Goal: Communication & Community: Answer question/provide support

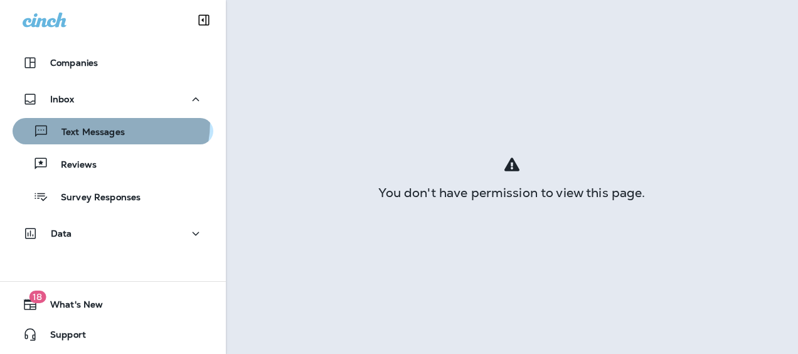
click at [74, 120] on button "Text Messages" at bounding box center [113, 131] width 201 height 26
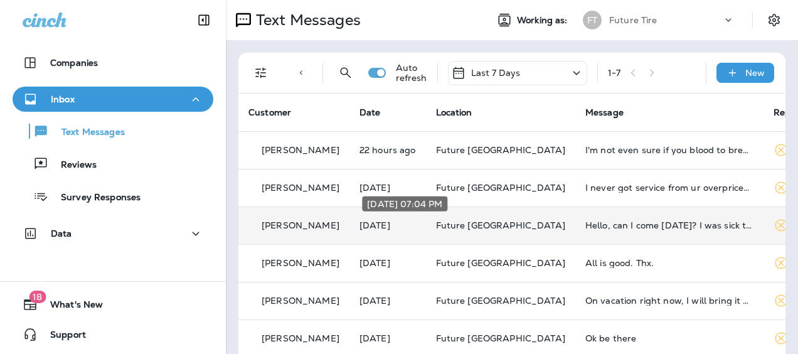
click at [374, 225] on p "[DATE]" at bounding box center [388, 225] width 56 height 10
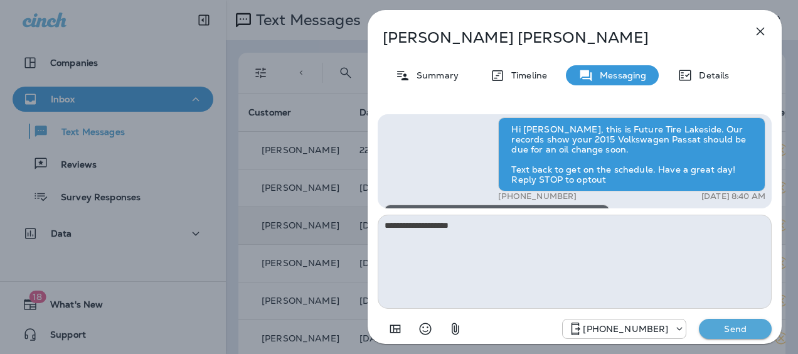
scroll to position [-88, 0]
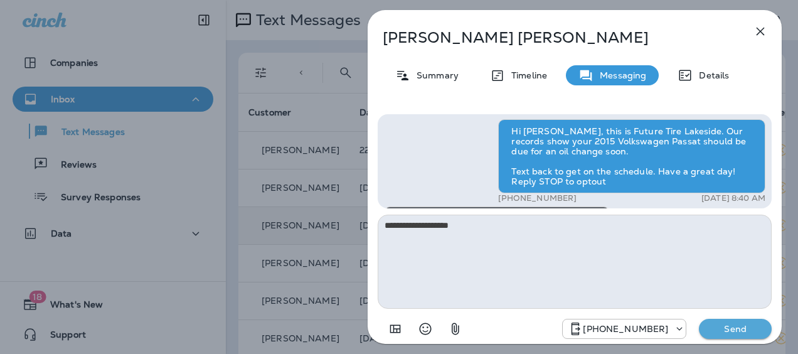
type textarea "**********"
click at [762, 33] on icon "button" at bounding box center [760, 31] width 15 height 15
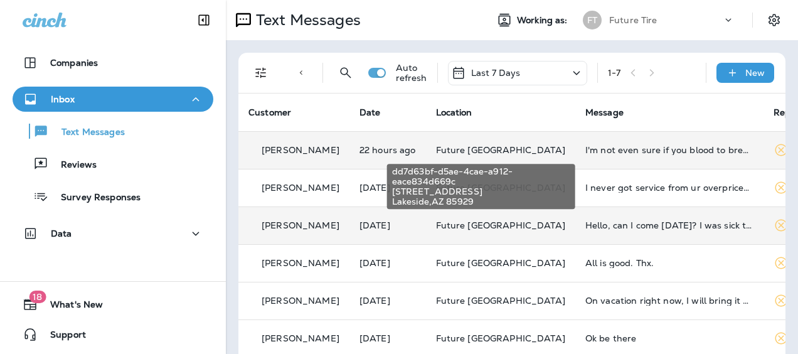
click at [472, 142] on td "Future [GEOGRAPHIC_DATA]" at bounding box center [500, 150] width 149 height 38
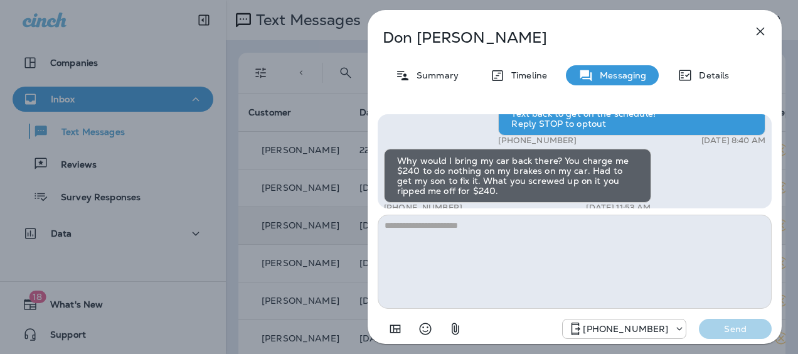
scroll to position [-215, 0]
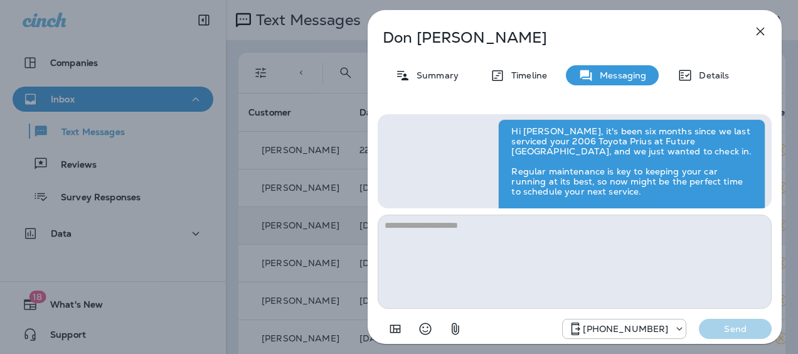
click at [767, 29] on icon "button" at bounding box center [760, 31] width 15 height 15
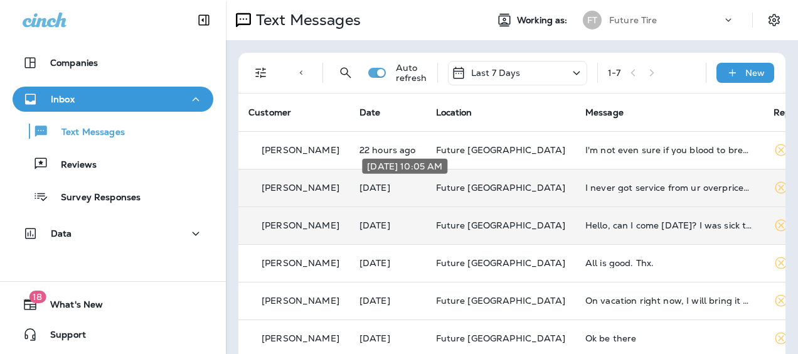
click at [392, 181] on div "[DATE] 10:05 AM" at bounding box center [405, 169] width 88 height 25
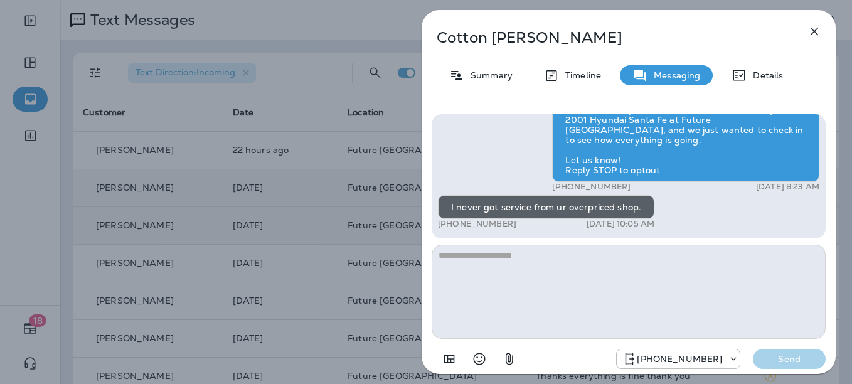
click at [798, 29] on icon "button" at bounding box center [814, 31] width 15 height 15
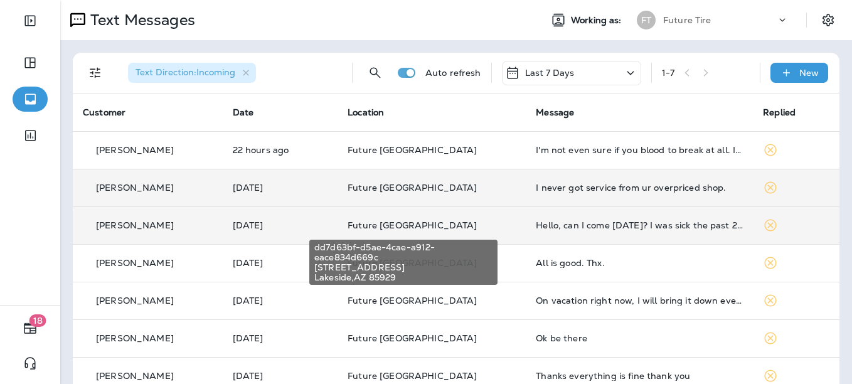
click at [407, 227] on span "Future [GEOGRAPHIC_DATA]" at bounding box center [412, 225] width 129 height 11
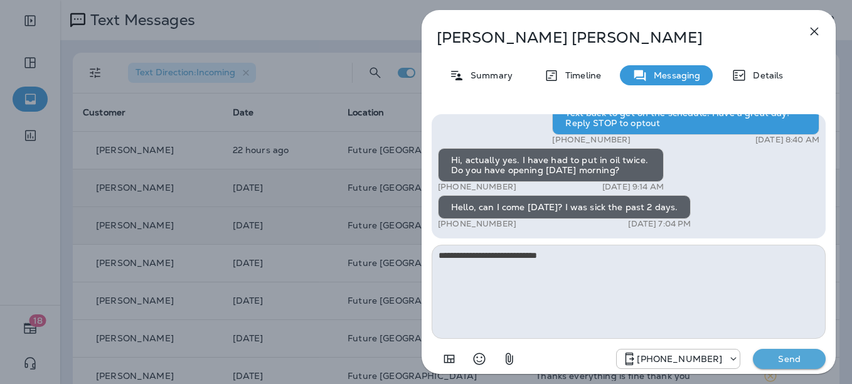
type textarea "**********"
click at [798, 353] on p "Send" at bounding box center [789, 358] width 53 height 11
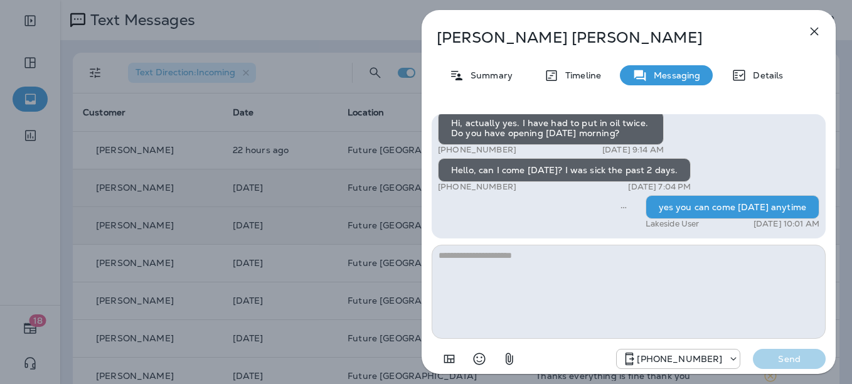
click at [798, 26] on icon "button" at bounding box center [814, 31] width 15 height 15
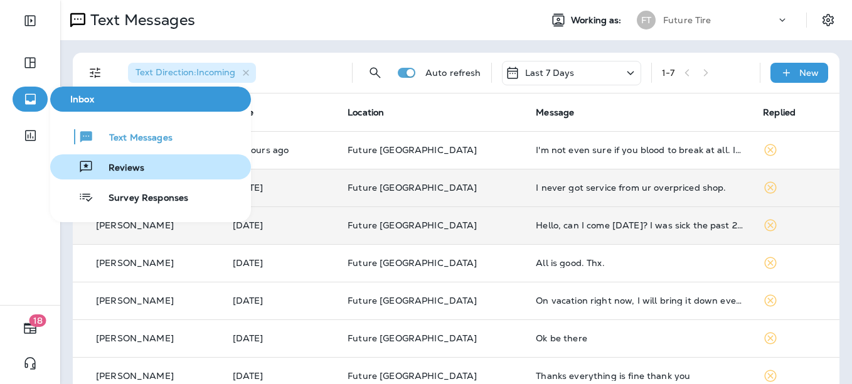
click at [135, 171] on span "Reviews" at bounding box center [118, 169] width 51 height 12
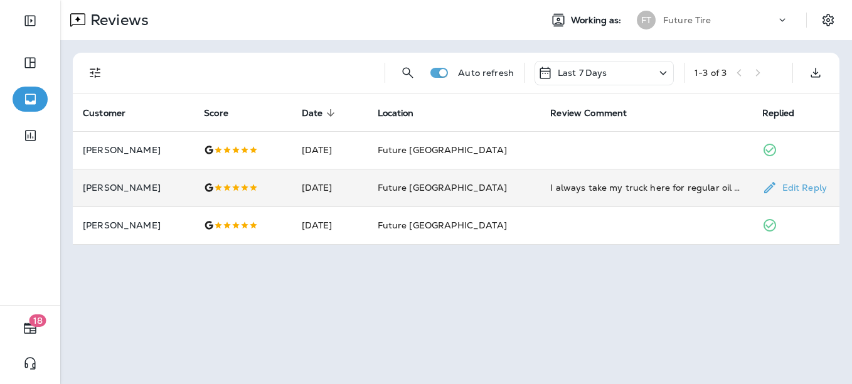
click at [131, 181] on td "[PERSON_NAME]" at bounding box center [133, 188] width 121 height 38
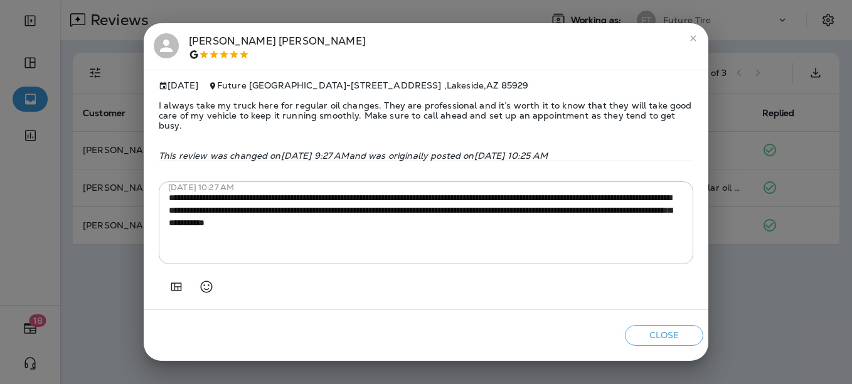
click at [695, 41] on icon "close" at bounding box center [693, 38] width 10 height 10
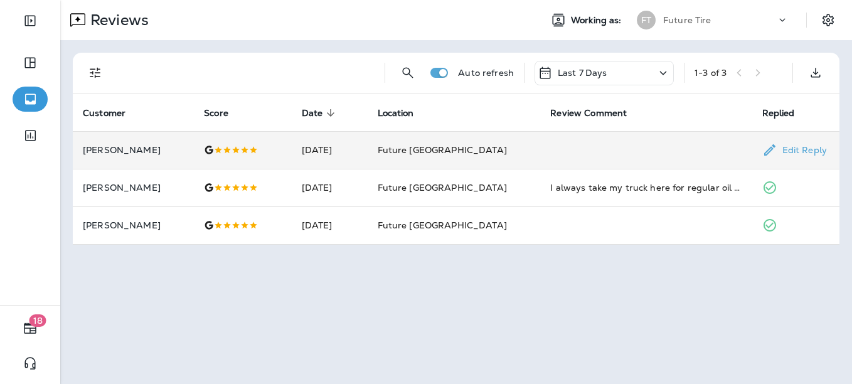
click at [115, 145] on p "[PERSON_NAME]" at bounding box center [133, 150] width 101 height 10
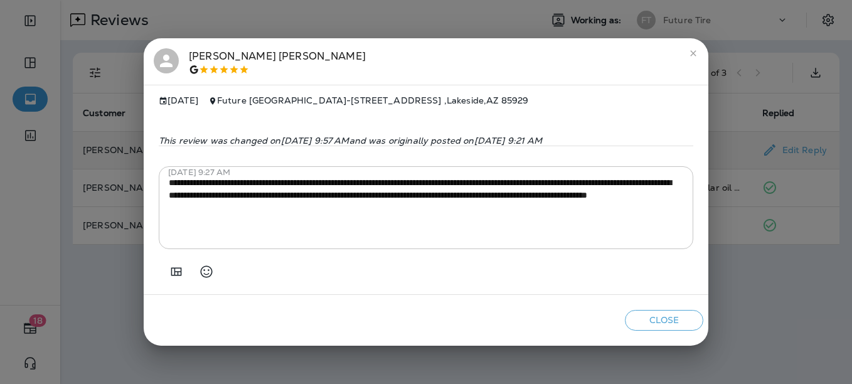
click at [691, 48] on icon "close" at bounding box center [693, 53] width 10 height 10
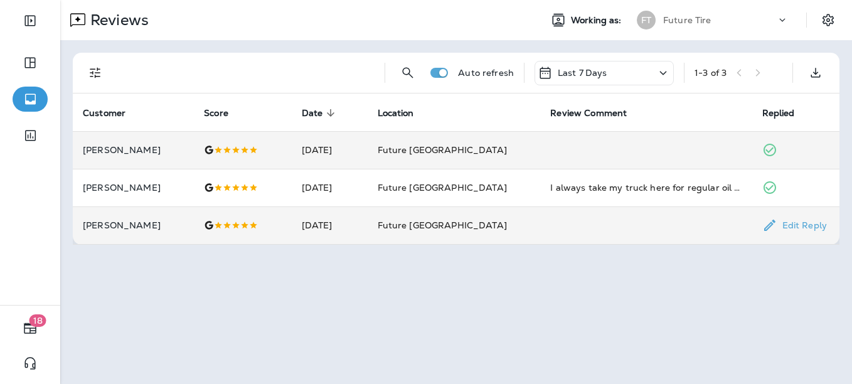
click at [227, 225] on div at bounding box center [242, 225] width 77 height 10
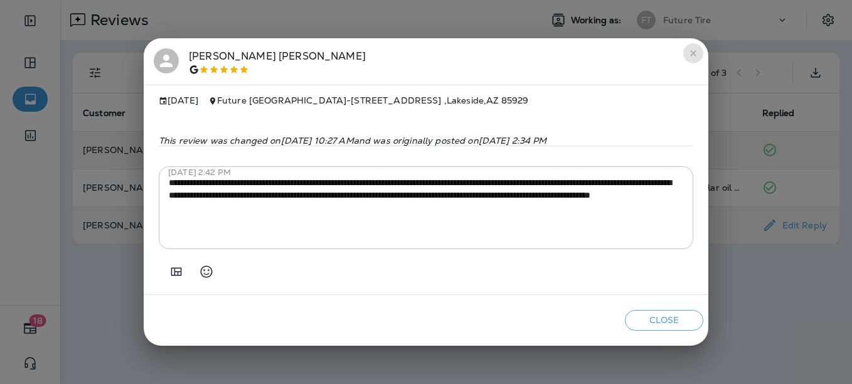
click at [695, 48] on icon "close" at bounding box center [693, 53] width 10 height 10
